Goal: Task Accomplishment & Management: Use online tool/utility

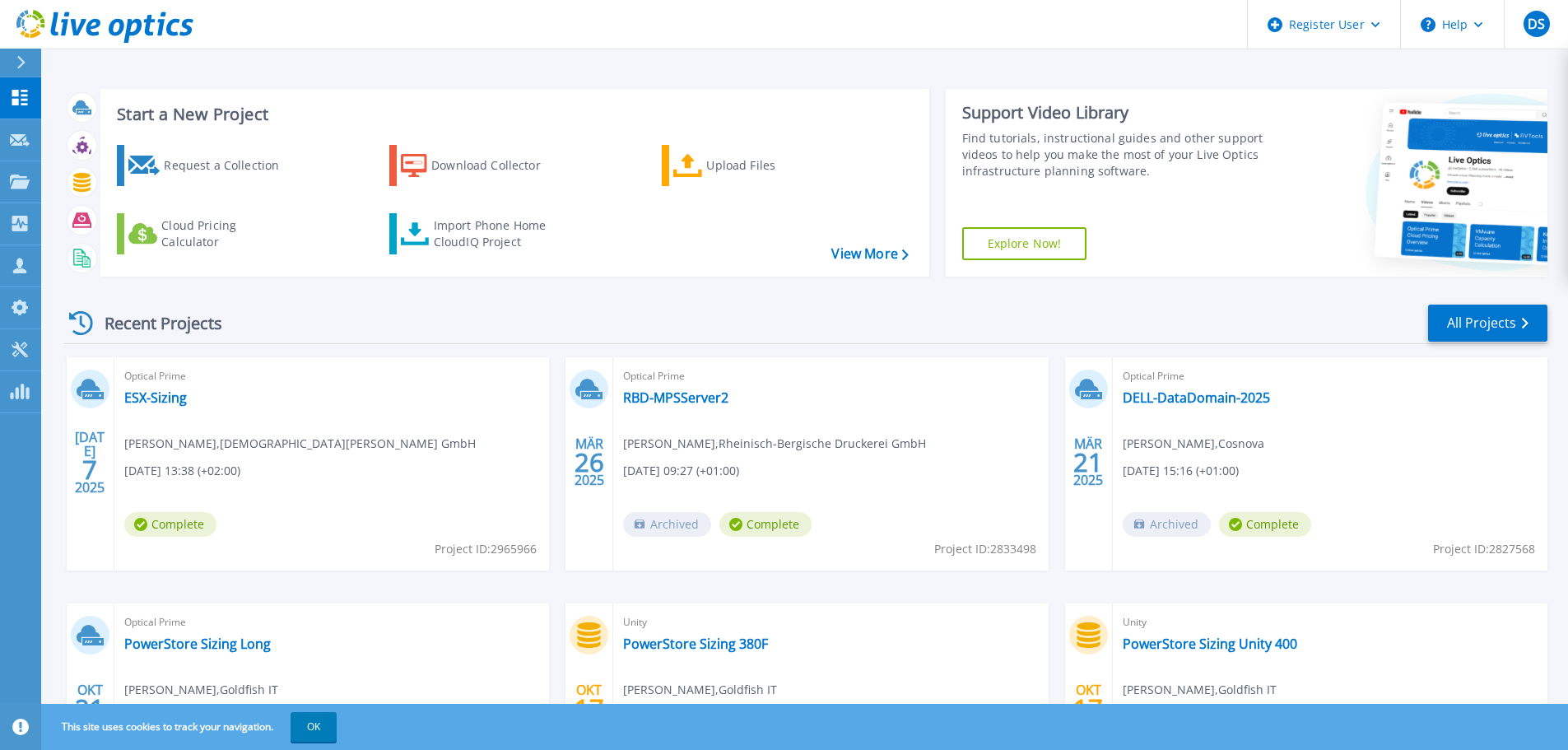
click at [323, 732] on button "OK" at bounding box center [313, 726] width 46 height 30
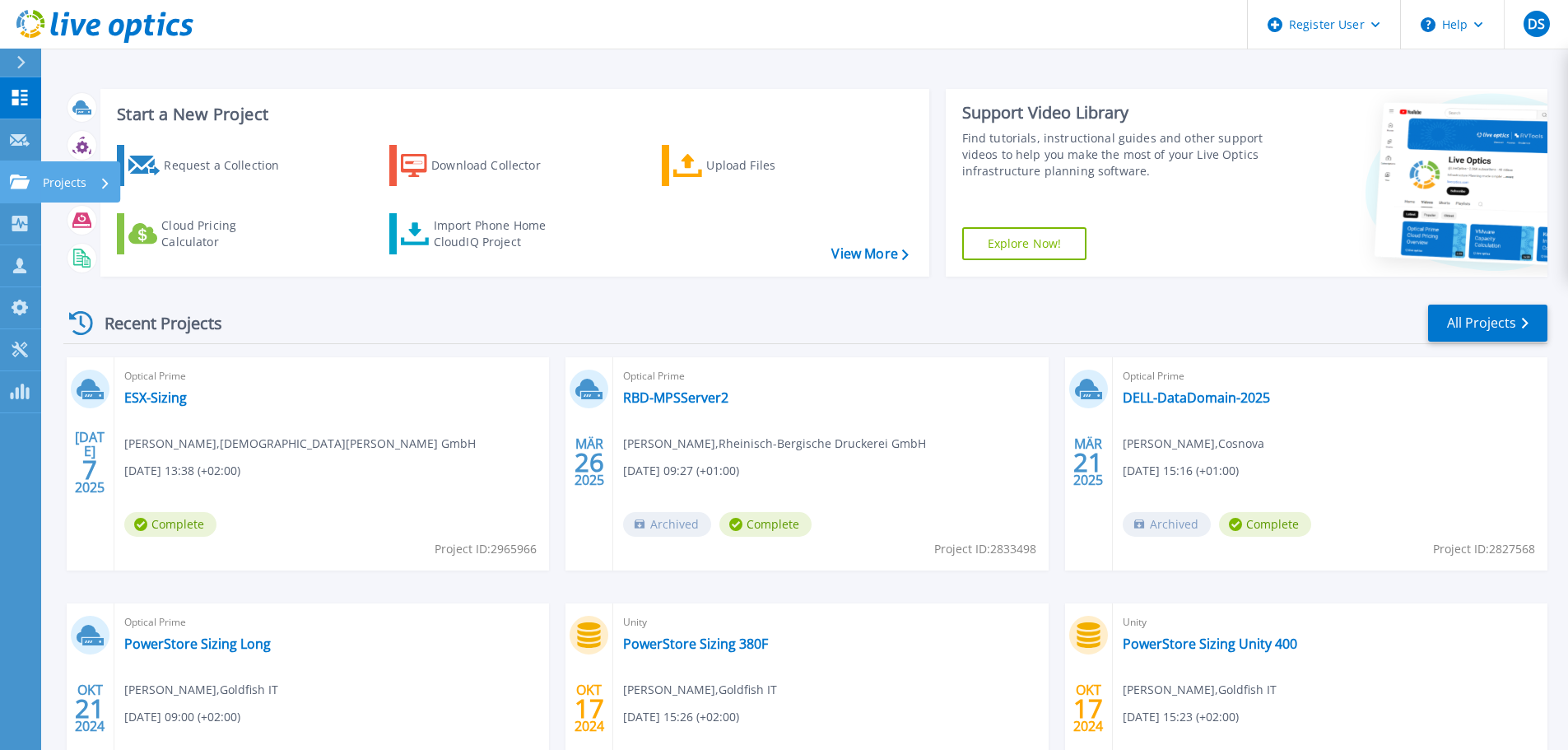
click at [18, 172] on link "Projects Projects" at bounding box center [20, 182] width 41 height 42
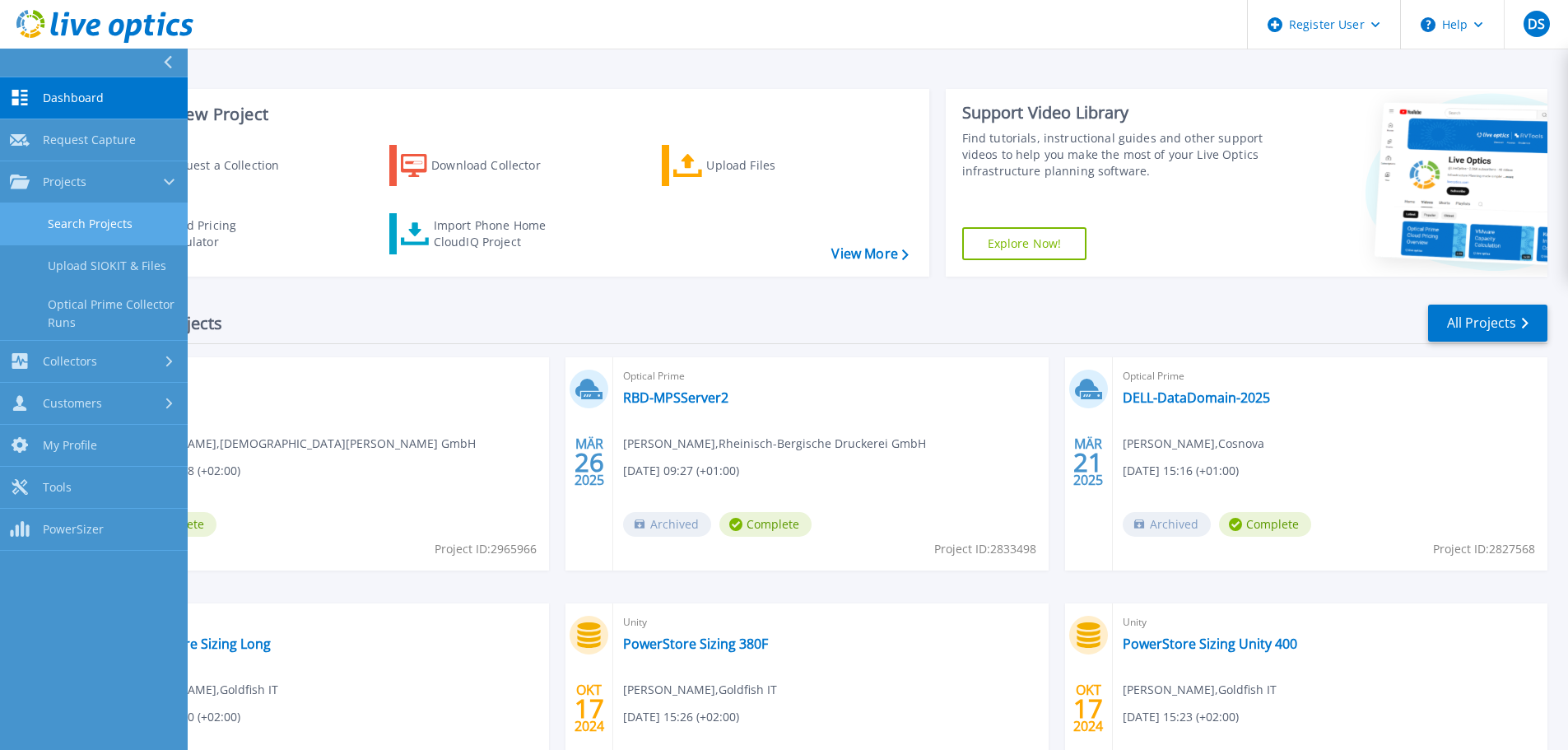
click at [84, 223] on link "Search Projects" at bounding box center [93, 224] width 187 height 42
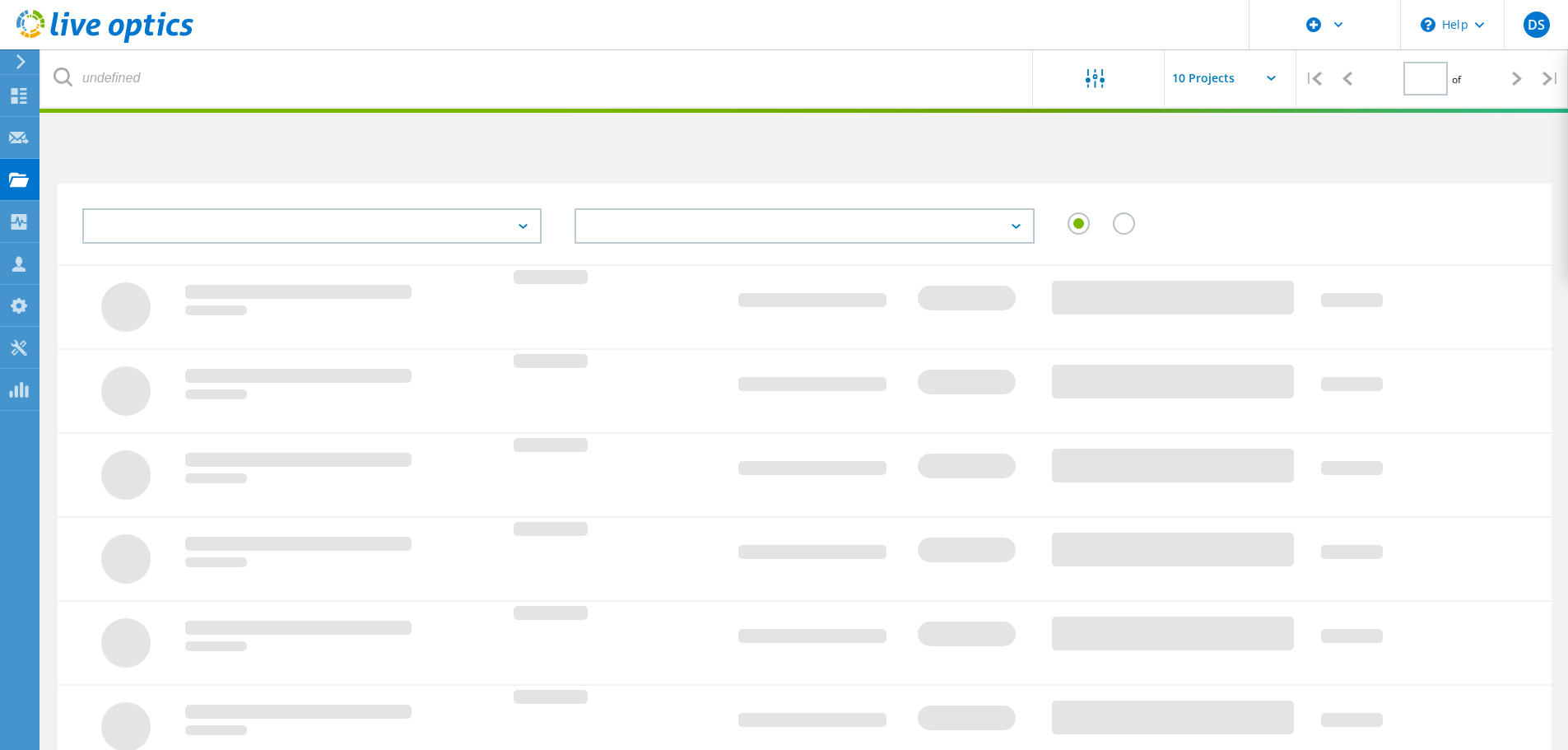
type input "1"
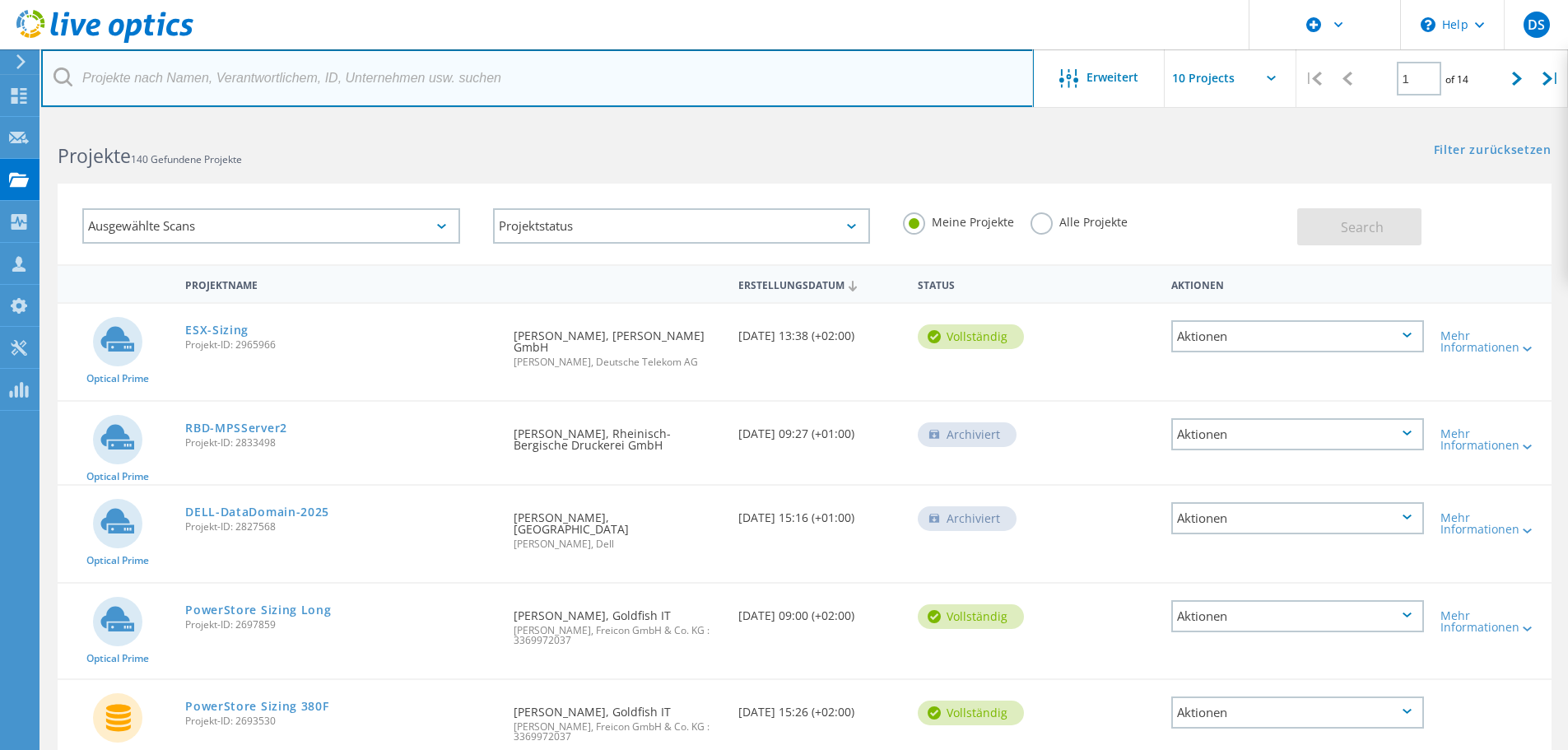
click at [263, 71] on input "text" at bounding box center [537, 79] width 993 height 58
paste input "[EMAIL_ADDRESS][PERSON_NAME][DOMAIN_NAME]"
type input "[EMAIL_ADDRESS][PERSON_NAME][DOMAIN_NAME]"
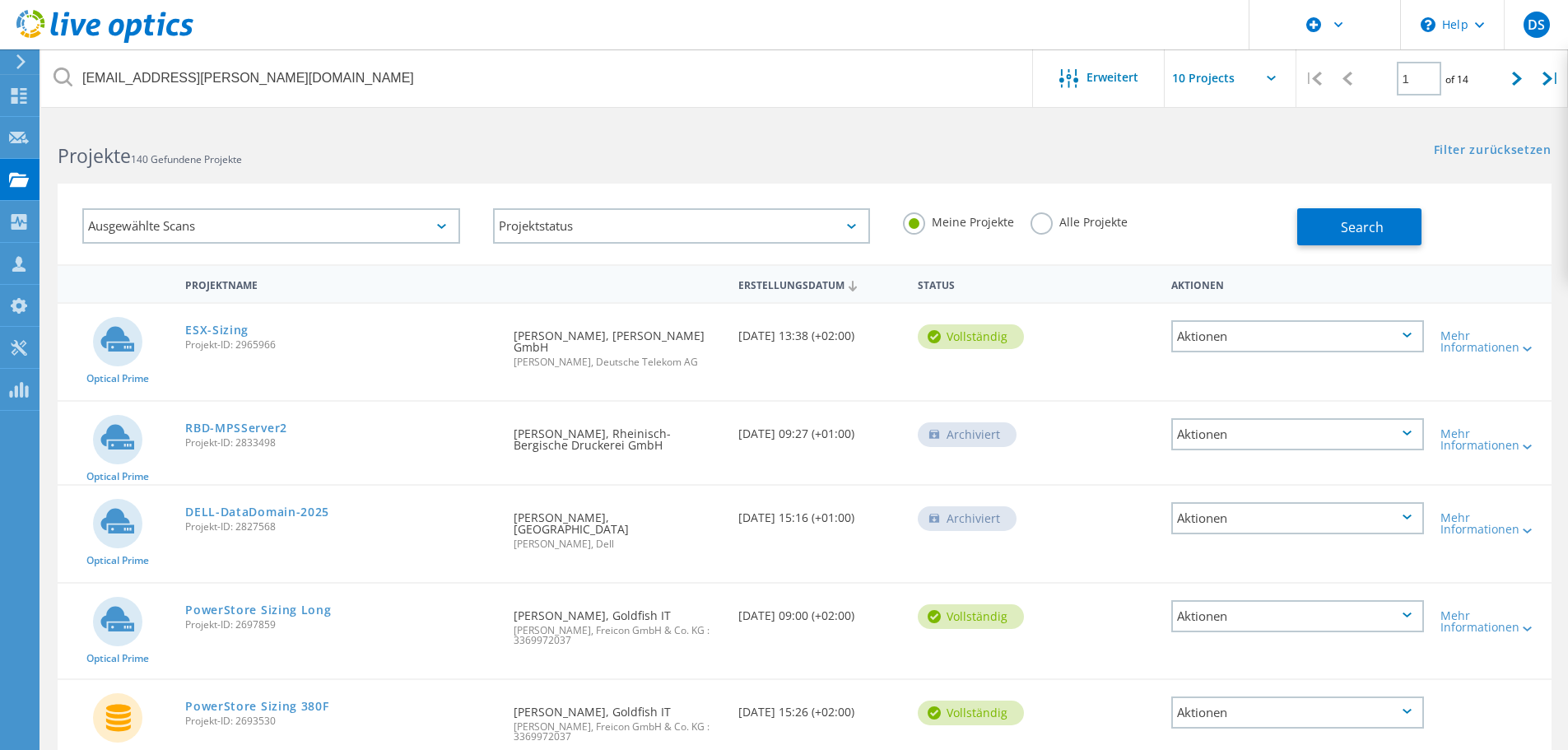
click at [1034, 223] on label "Alle Projekte" at bounding box center [1079, 220] width 97 height 15
click at [0, 0] on input "Alle Projekte" at bounding box center [0, 0] width 0 height 0
click at [1411, 235] on button "Search" at bounding box center [1358, 226] width 124 height 37
